Goal: Task Accomplishment & Management: Manage account settings

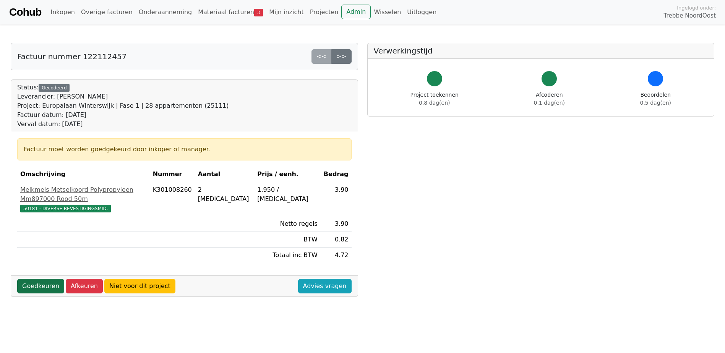
click at [37, 279] on link "Goedkeuren" at bounding box center [40, 286] width 47 height 15
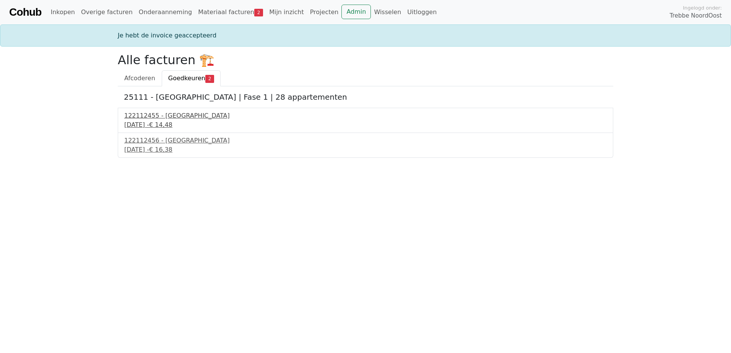
click at [156, 123] on div "[DATE] - € 14,48" at bounding box center [365, 124] width 482 height 9
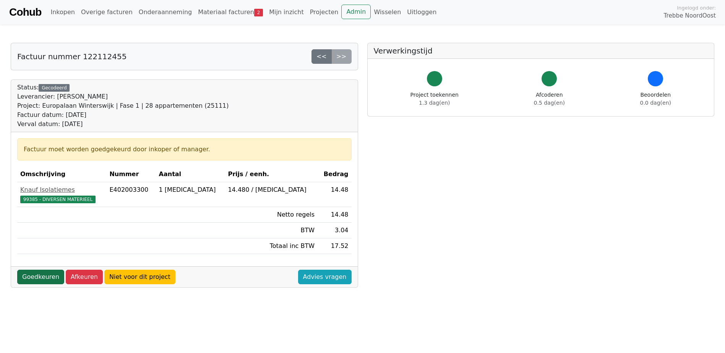
click at [41, 279] on link "Goedkeuren" at bounding box center [40, 277] width 47 height 15
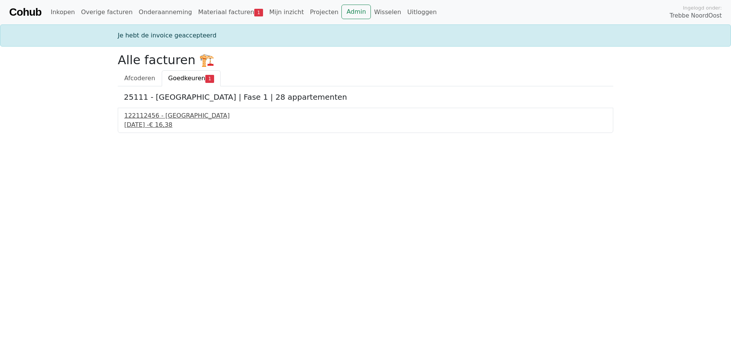
click at [163, 125] on div "8 september 2025 - € 16,38" at bounding box center [365, 124] width 482 height 9
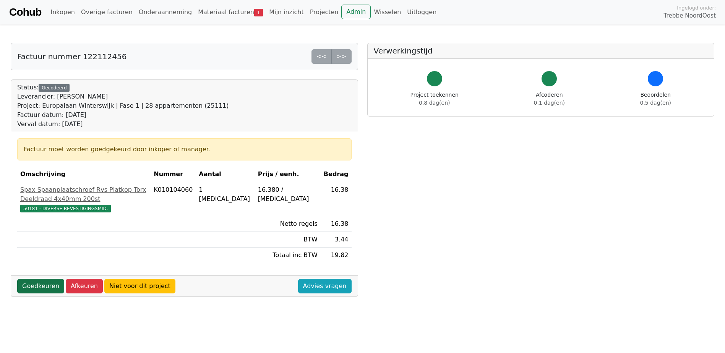
click at [38, 279] on link "Goedkeuren" at bounding box center [40, 286] width 47 height 15
